Goal: Use online tool/utility: Utilize a website feature to perform a specific function

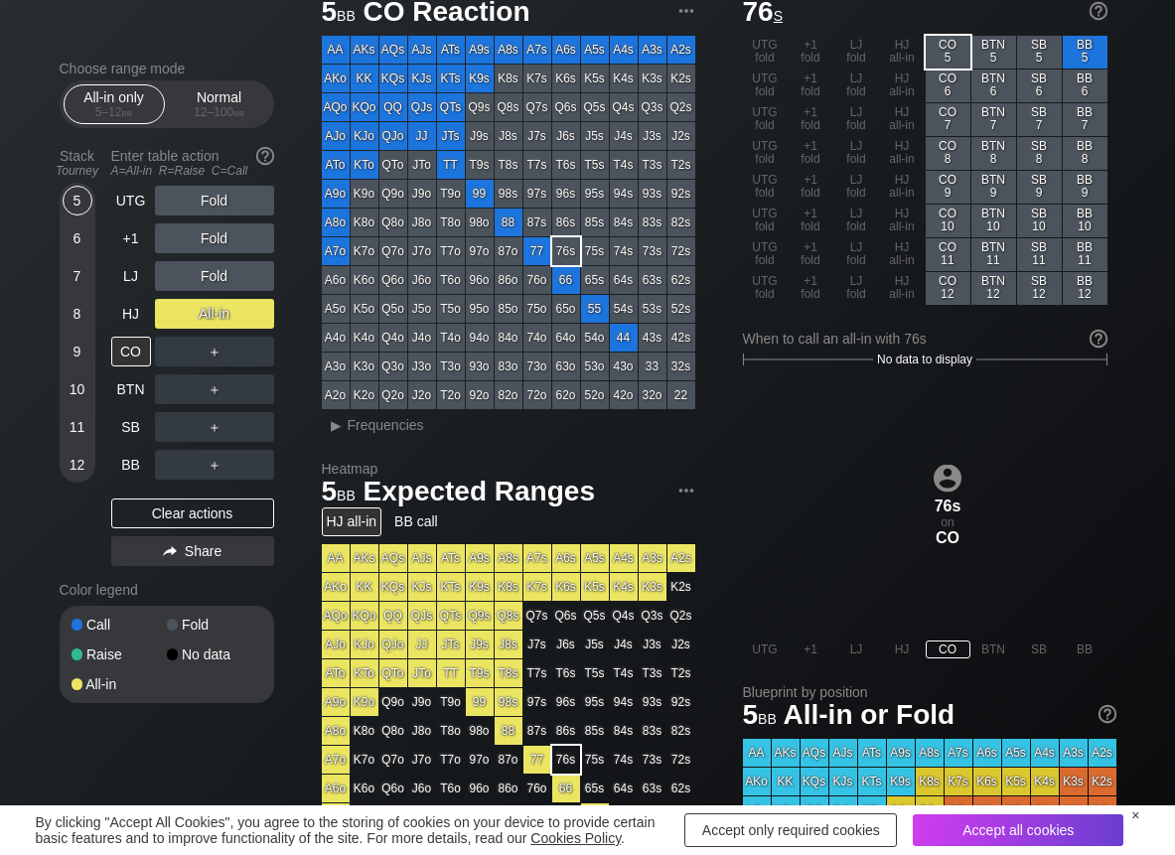
scroll to position [79, 0]
drag, startPoint x: 161, startPoint y: 522, endPoint x: 355, endPoint y: 449, distance: 206.8
click at [162, 523] on div "Clear actions" at bounding box center [192, 514] width 163 height 30
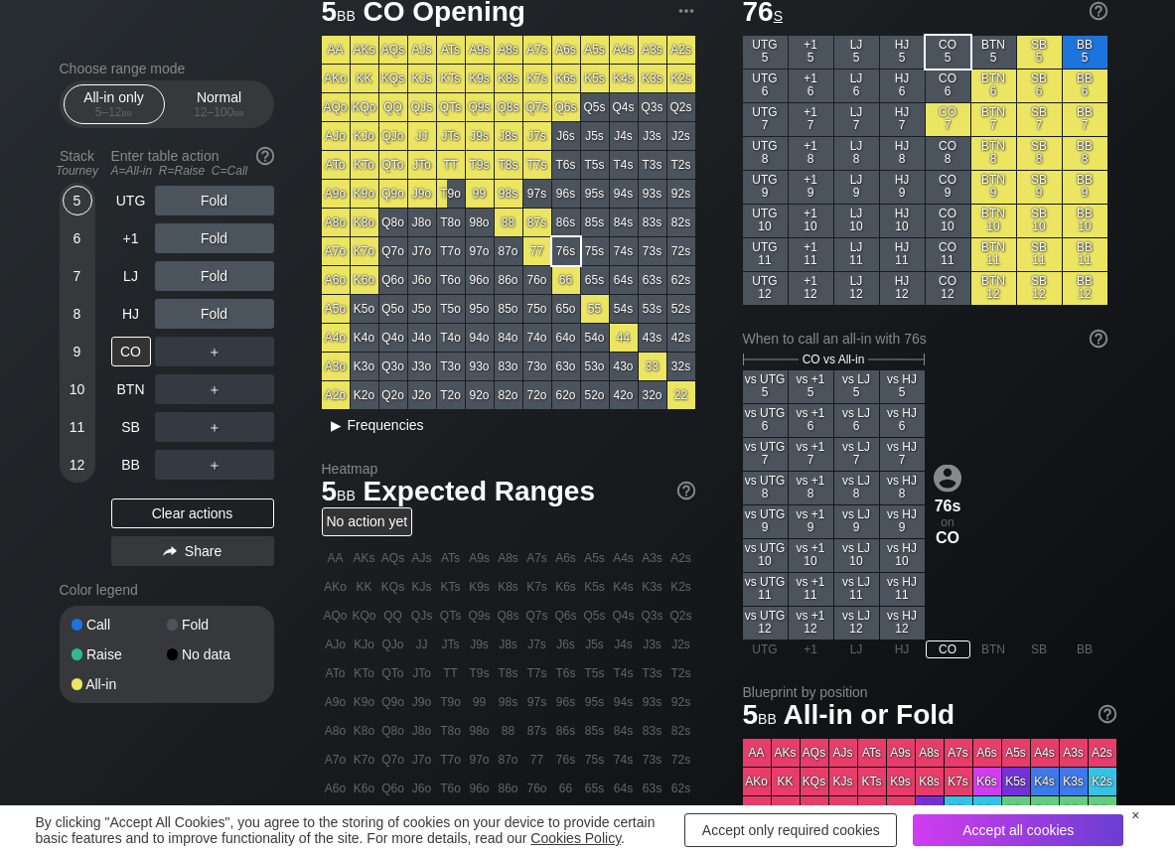
click at [372, 423] on span "Frequencies" at bounding box center [386, 425] width 76 height 16
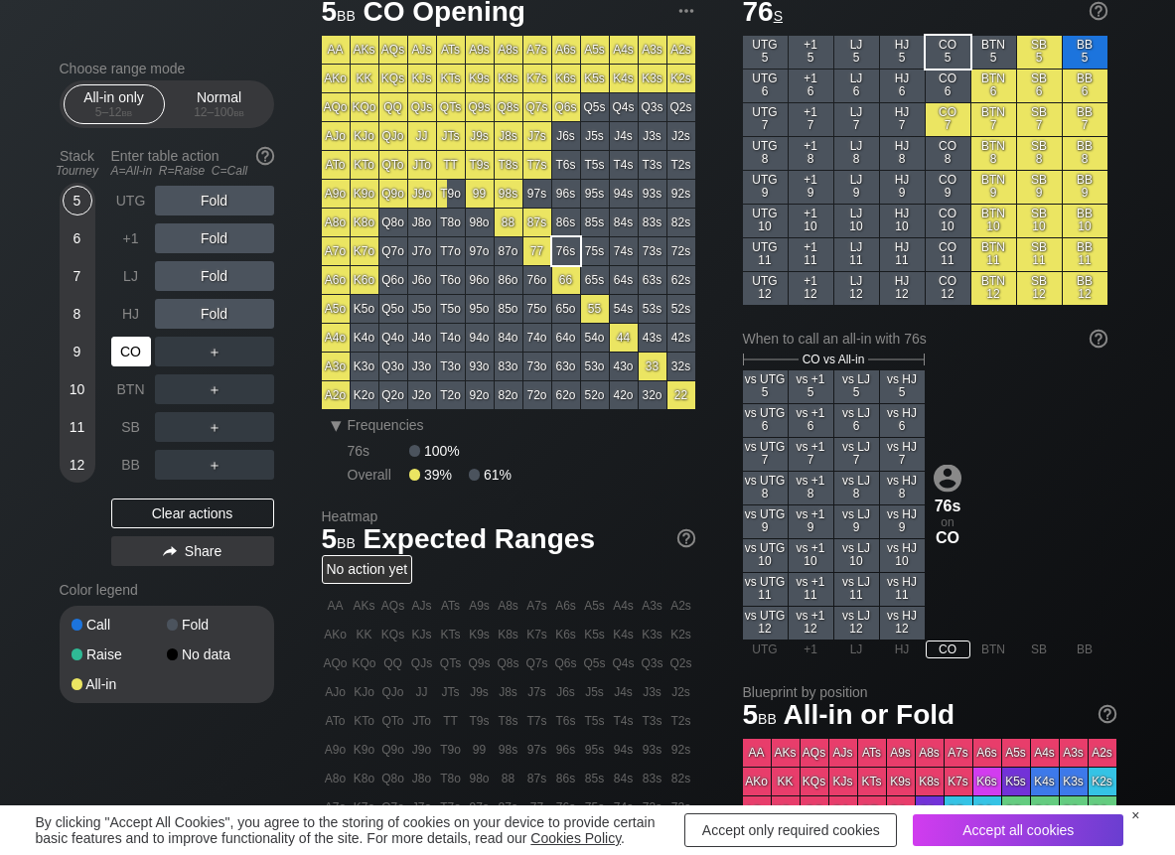
click at [134, 344] on div "CO" at bounding box center [131, 352] width 40 height 30
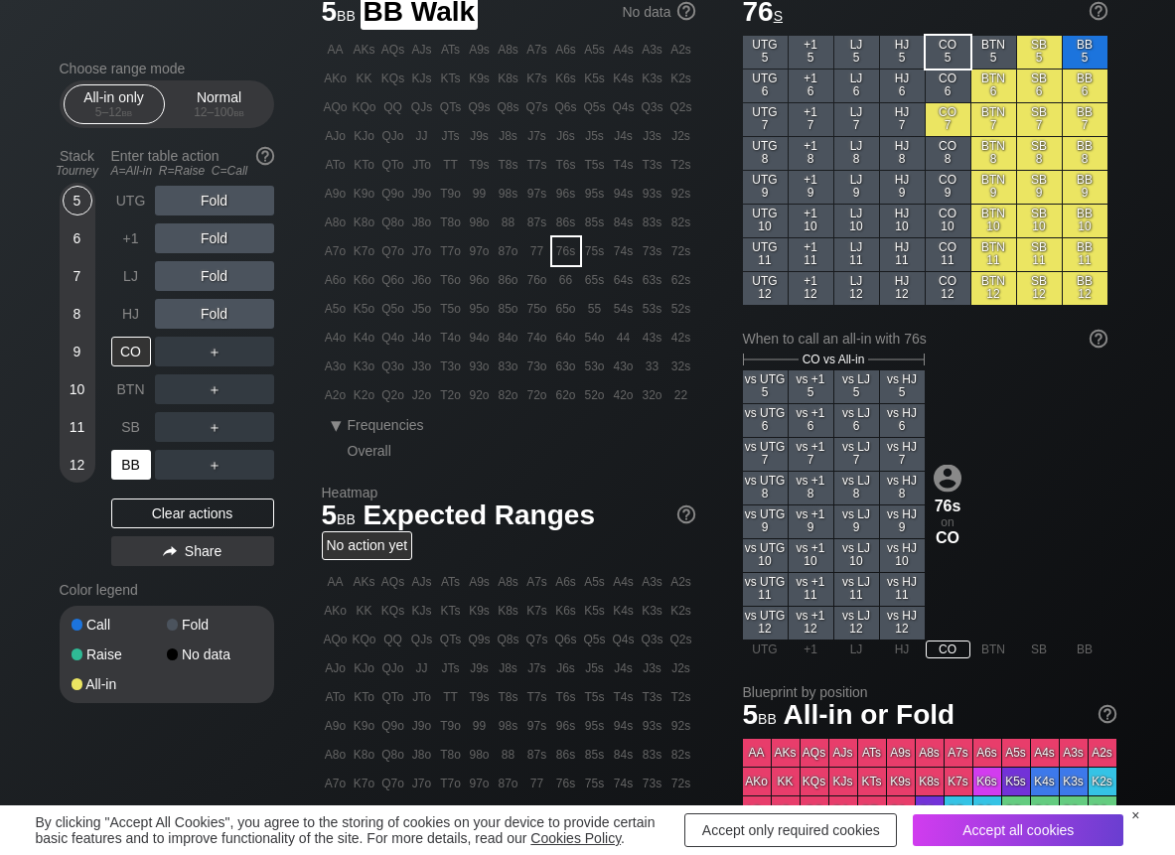
click at [137, 456] on div "BB" at bounding box center [131, 465] width 40 height 30
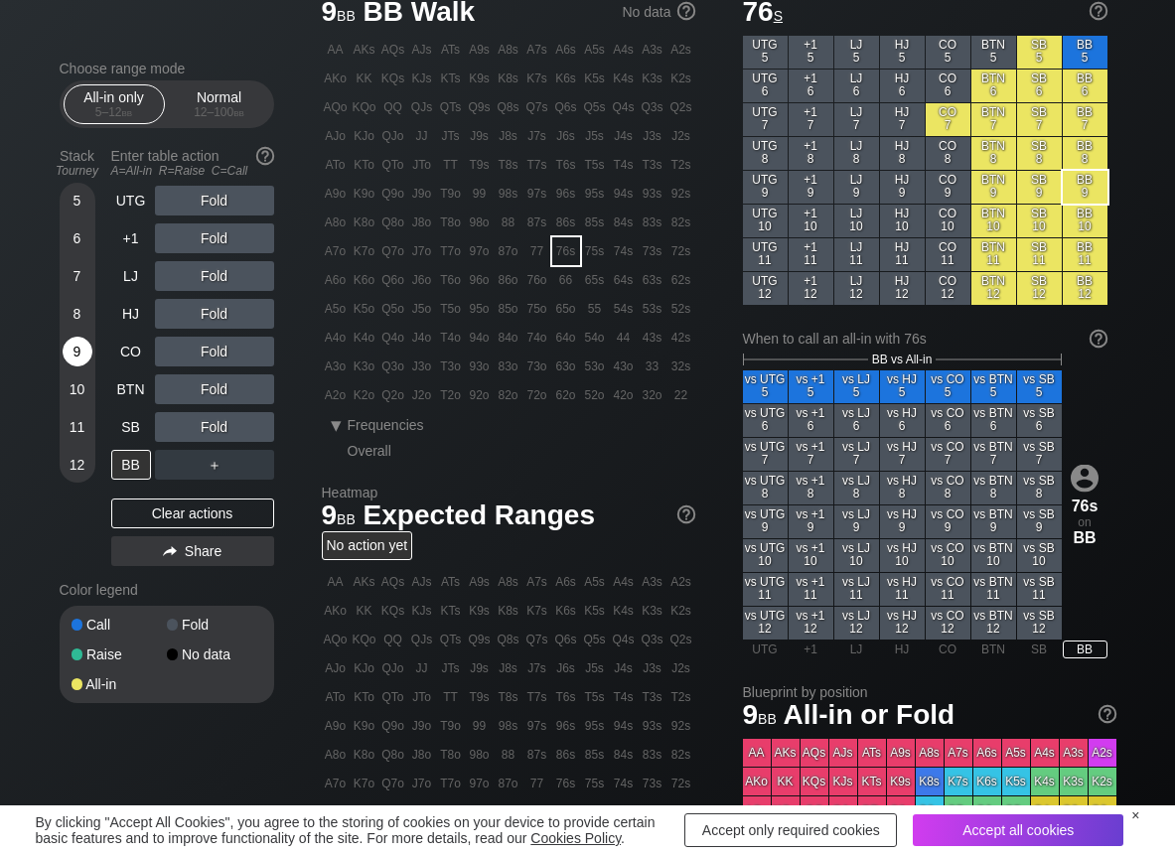
click at [76, 348] on div "9" at bounding box center [78, 352] width 30 height 30
click at [263, 425] on div "C ✕" at bounding box center [254, 427] width 39 height 30
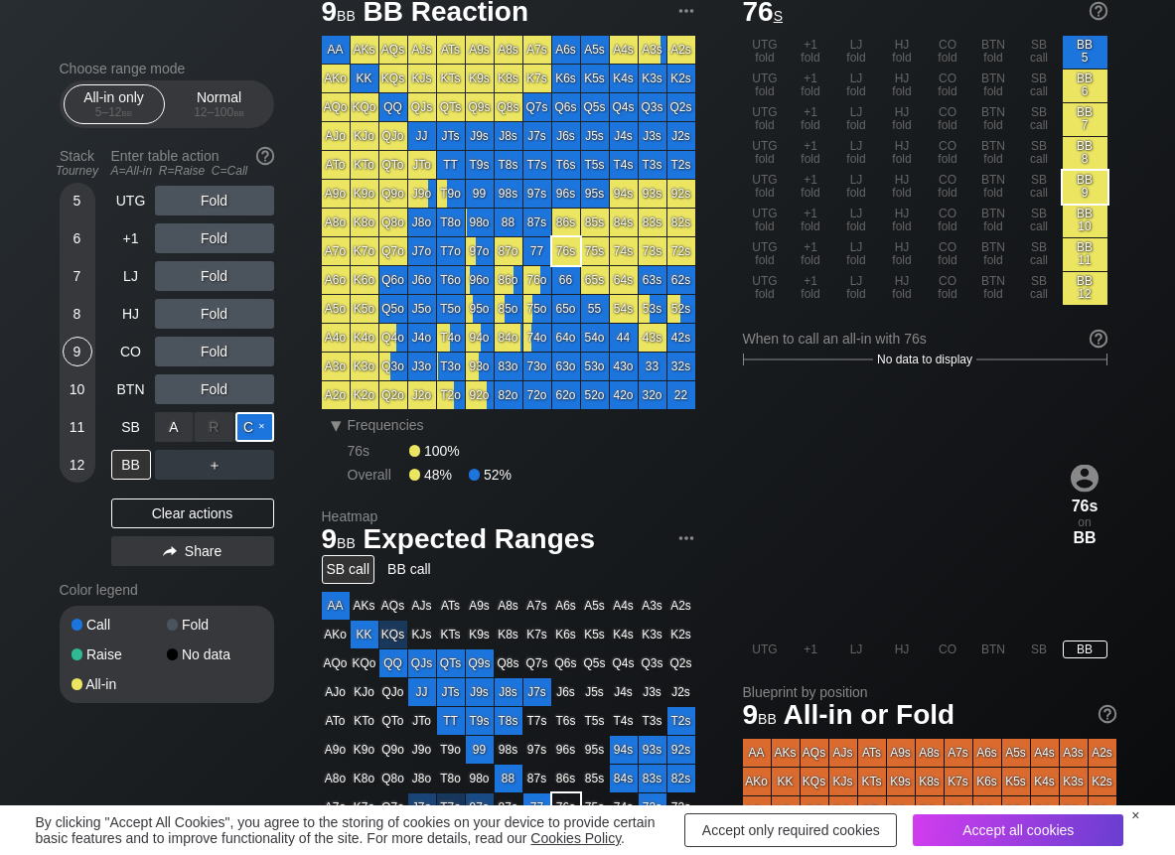
click at [263, 425] on div "C ✕" at bounding box center [254, 427] width 39 height 30
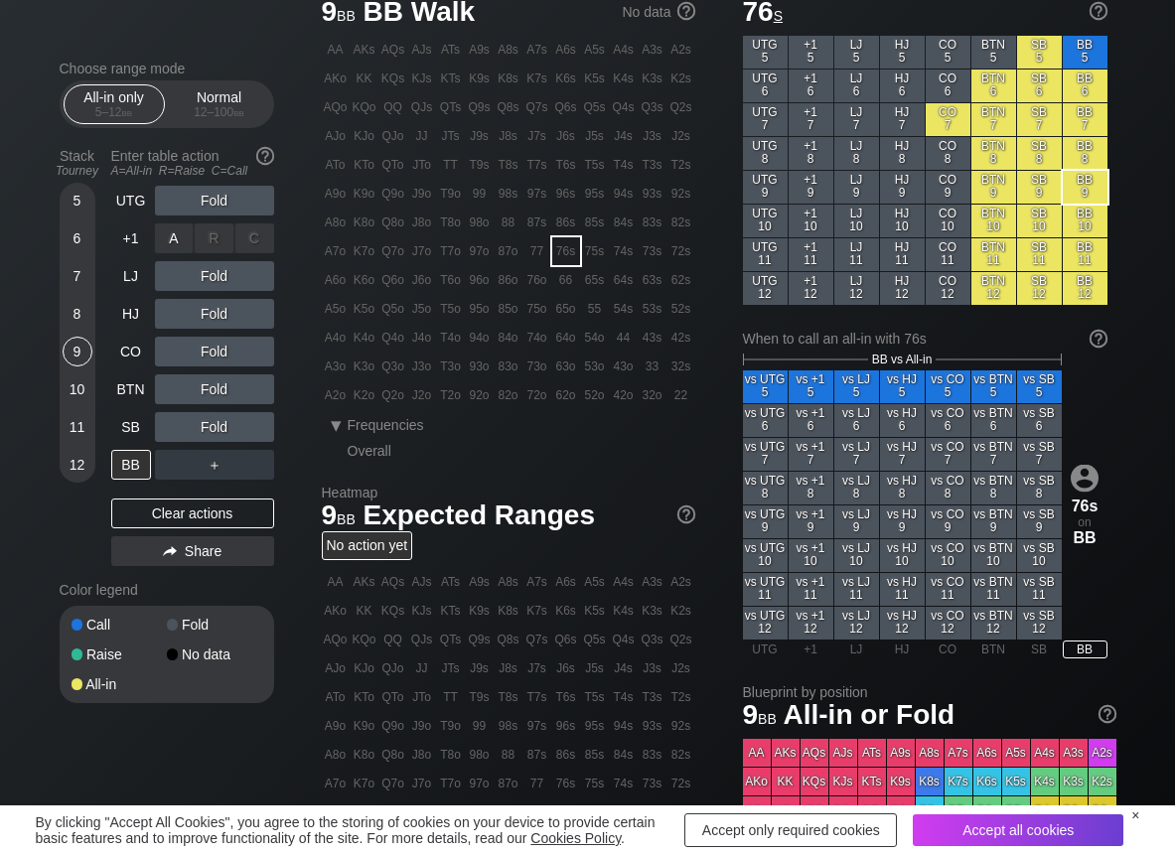
click at [213, 238] on div "R ✕" at bounding box center [214, 239] width 39 height 30
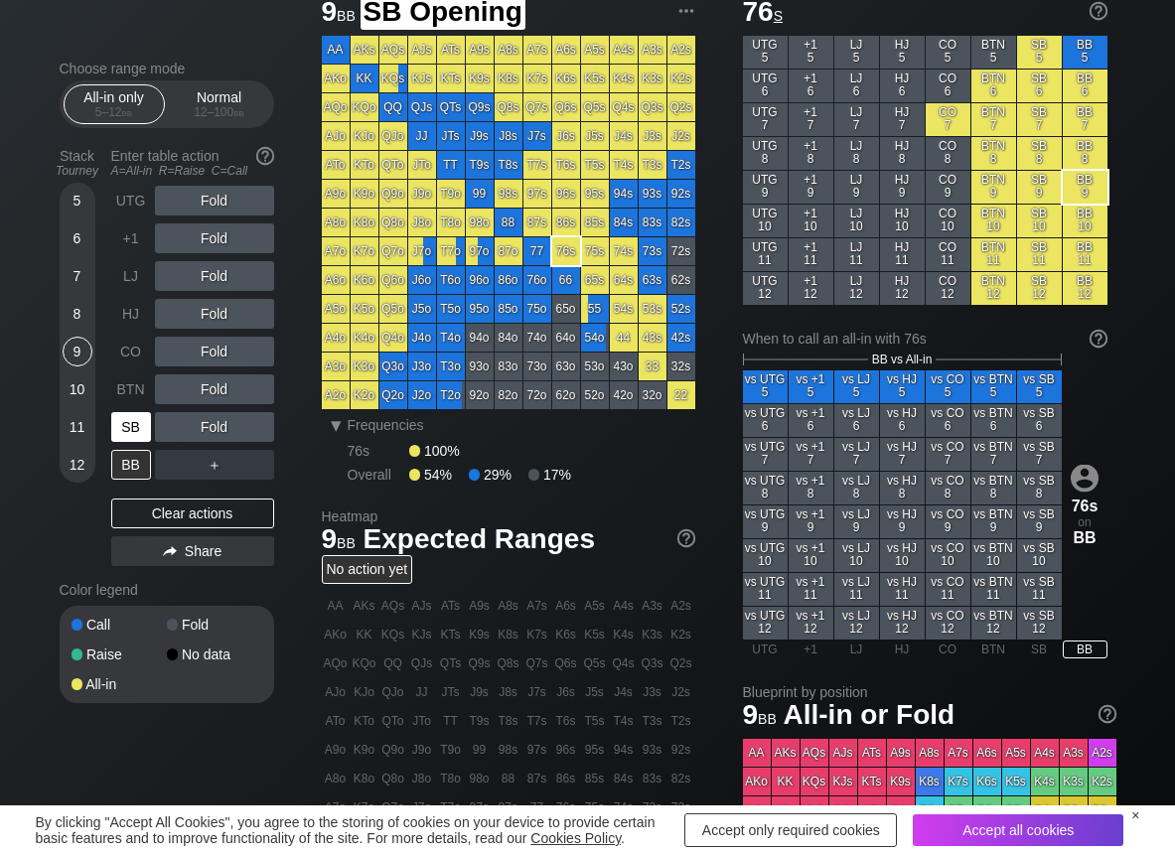
click at [132, 415] on div "SB" at bounding box center [131, 427] width 40 height 30
